Goal: Find specific page/section: Find specific page/section

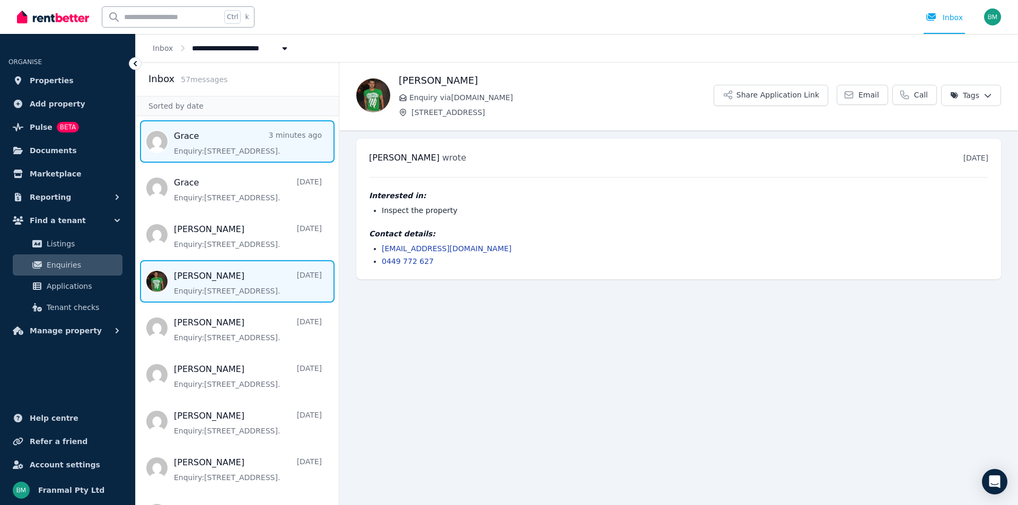
click at [222, 146] on span "Message list" at bounding box center [237, 141] width 203 height 42
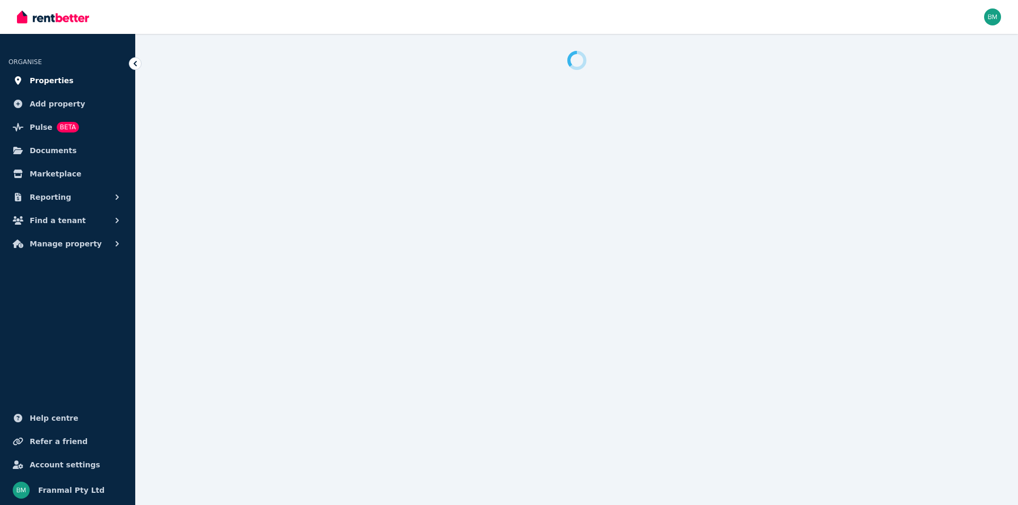
click at [47, 84] on span "Properties" at bounding box center [52, 80] width 44 height 13
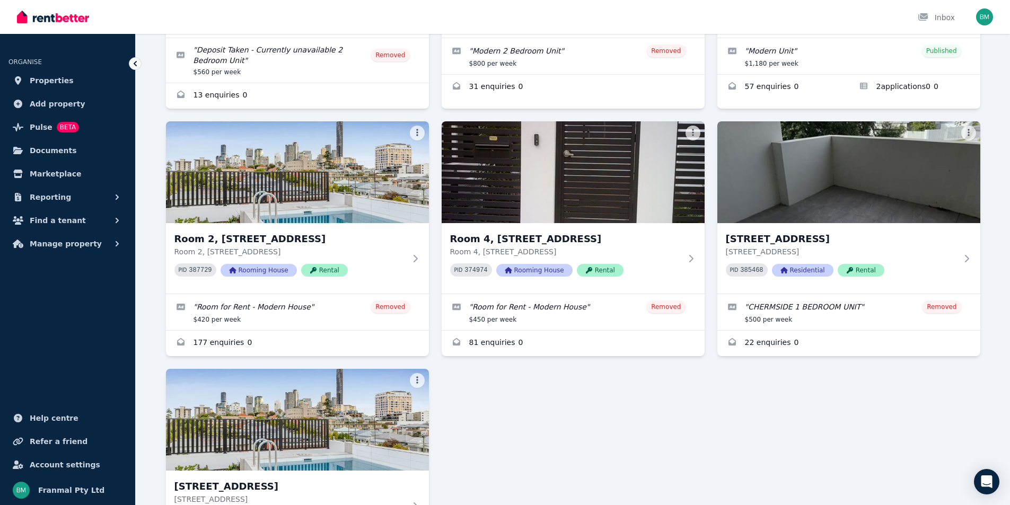
scroll to position [642, 0]
